Goal: Task Accomplishment & Management: Complete application form

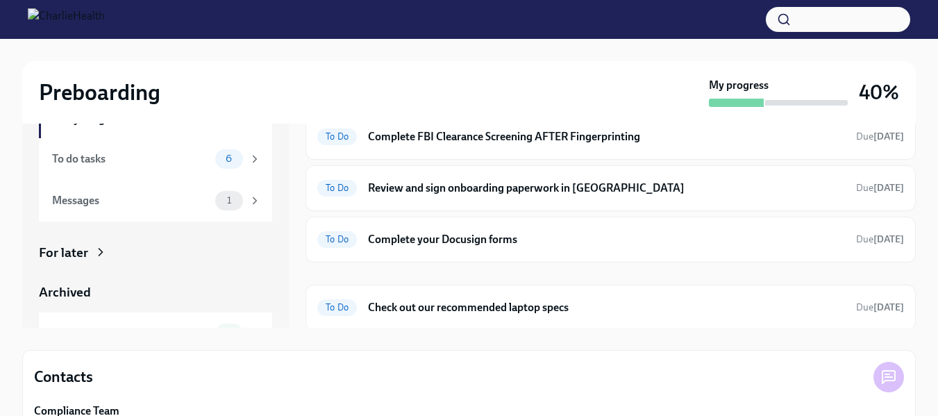
scroll to position [198, 0]
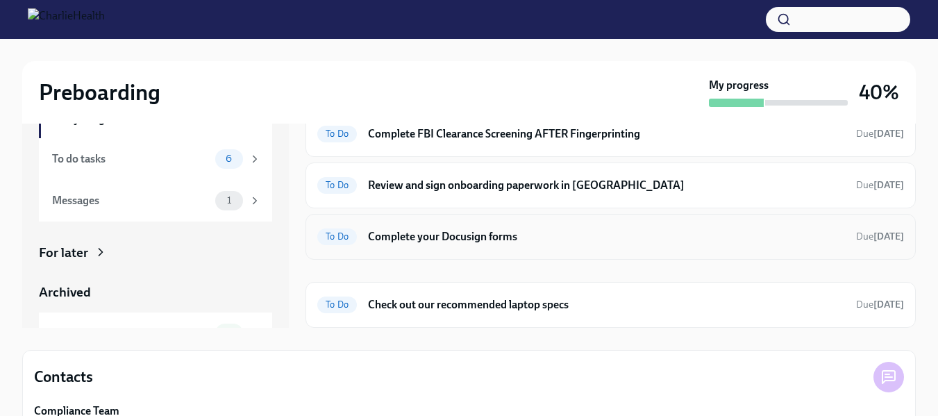
click at [474, 244] on div "To Do Complete your Docusign forms Due [DATE]" at bounding box center [610, 237] width 587 height 22
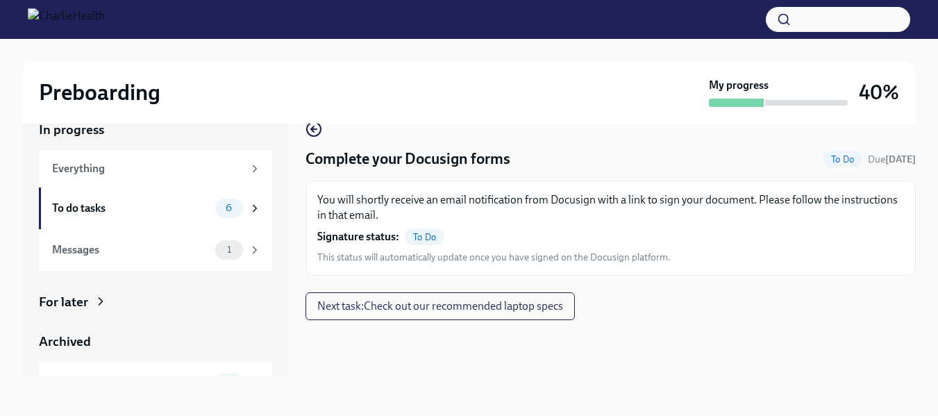
scroll to position [25, 0]
click at [314, 134] on icon "button" at bounding box center [314, 129] width 17 height 17
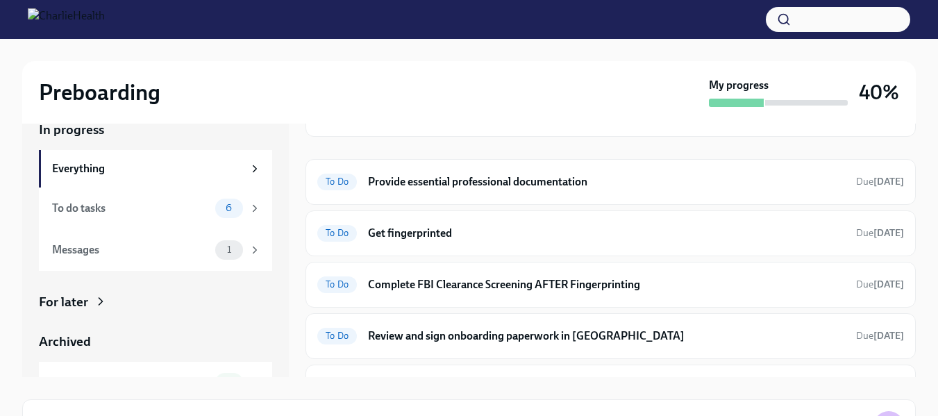
scroll to position [101, 0]
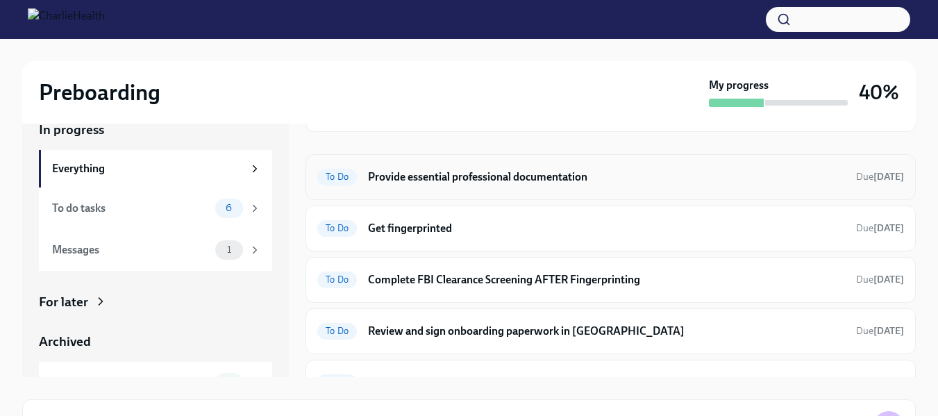
click at [514, 174] on h6 "Provide essential professional documentation" at bounding box center [606, 176] width 477 height 15
